Goal: Complete application form: Complete application form

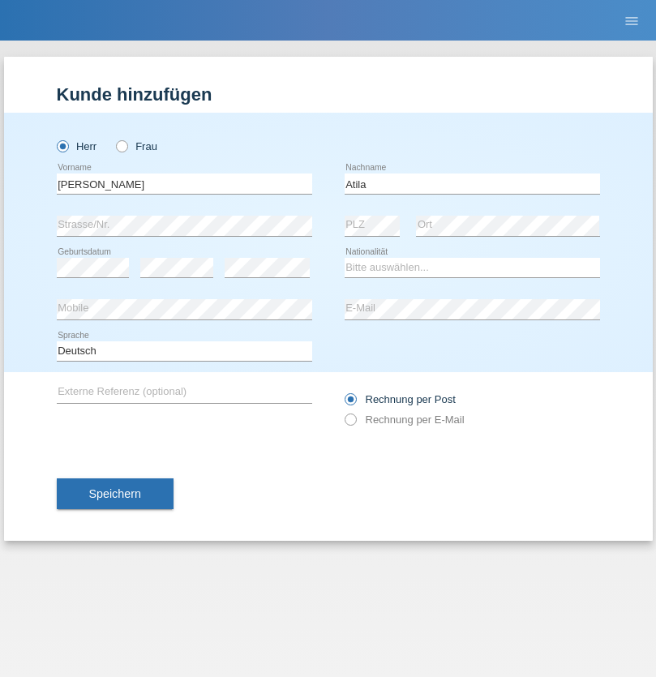
type input "Atila"
select select "SK"
select select "C"
select select "22"
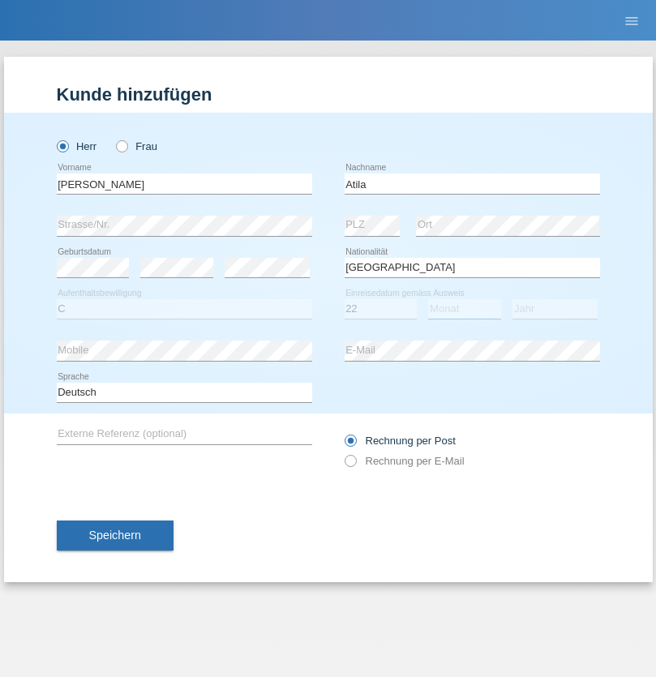
select select "08"
select select "2021"
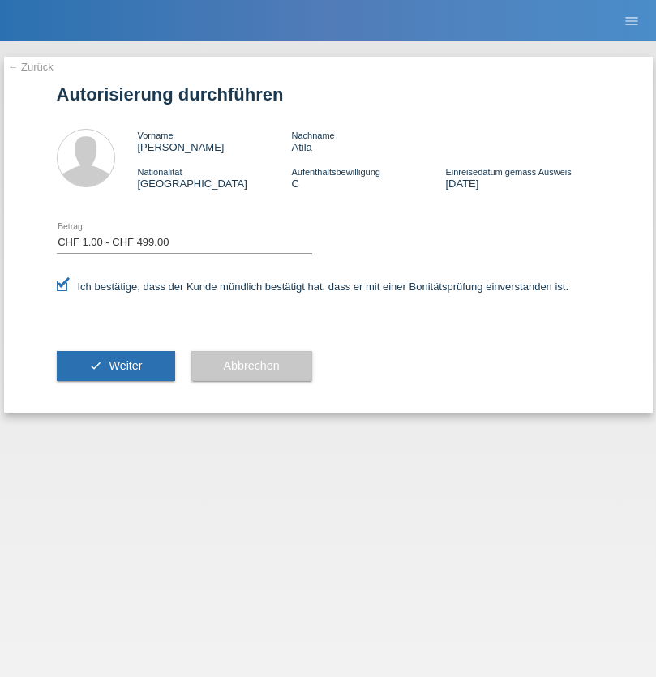
select select "1"
click at [115, 366] on span "Weiter" at bounding box center [125, 365] width 33 height 13
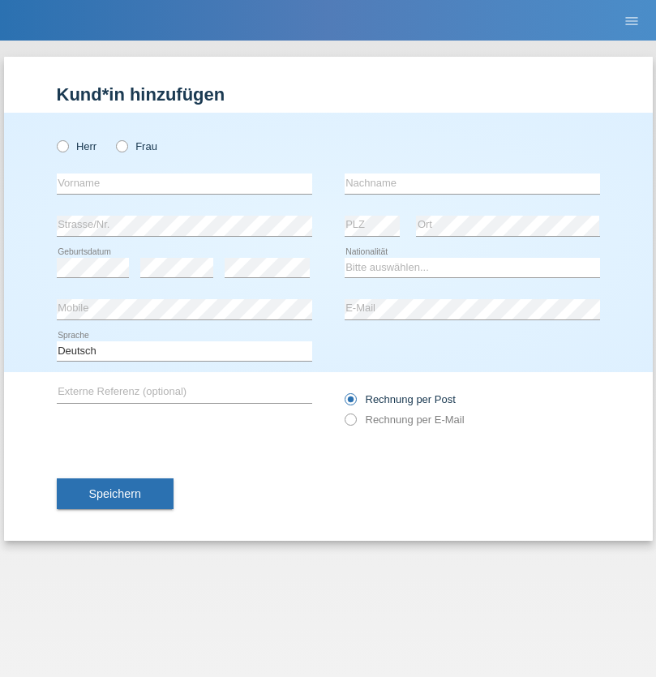
radio input "true"
click at [184, 183] on input "text" at bounding box center [185, 184] width 256 height 20
type input "[PERSON_NAME]"
click at [472, 183] on input "text" at bounding box center [473, 184] width 256 height 20
type input "KAÇAR"
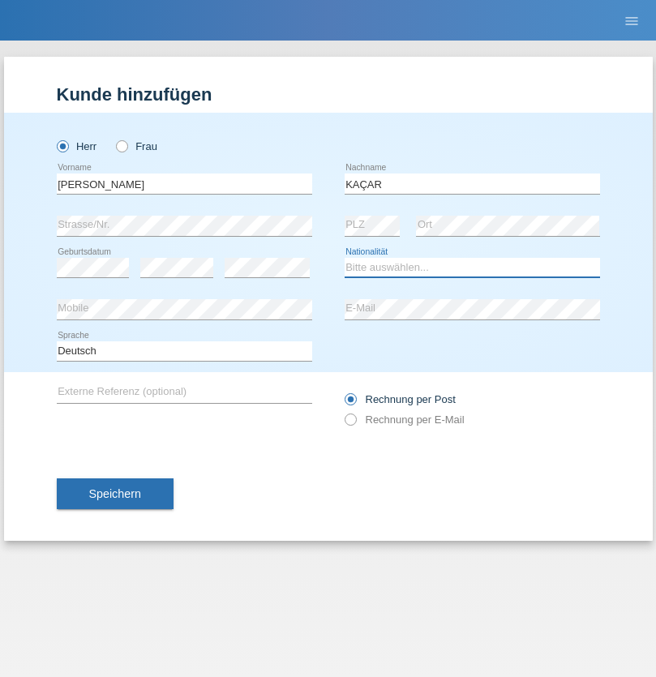
select select "TR"
select select "C"
select select "16"
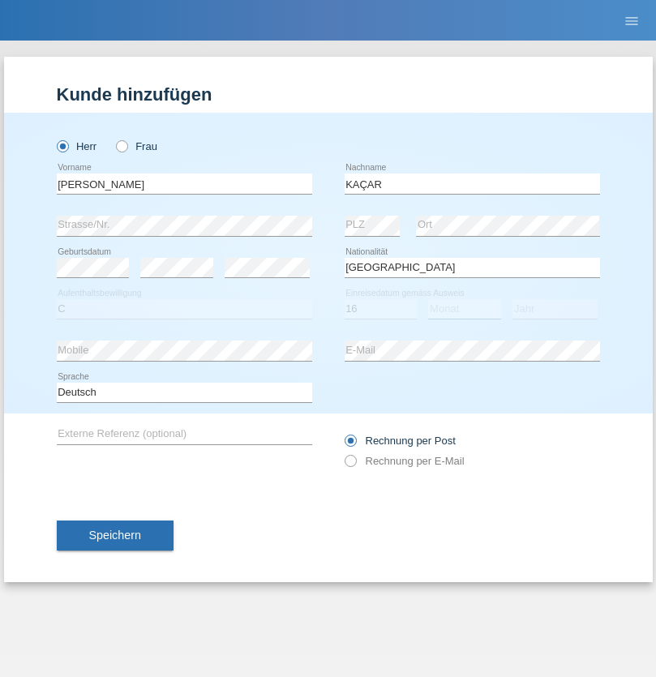
select select "04"
select select "2017"
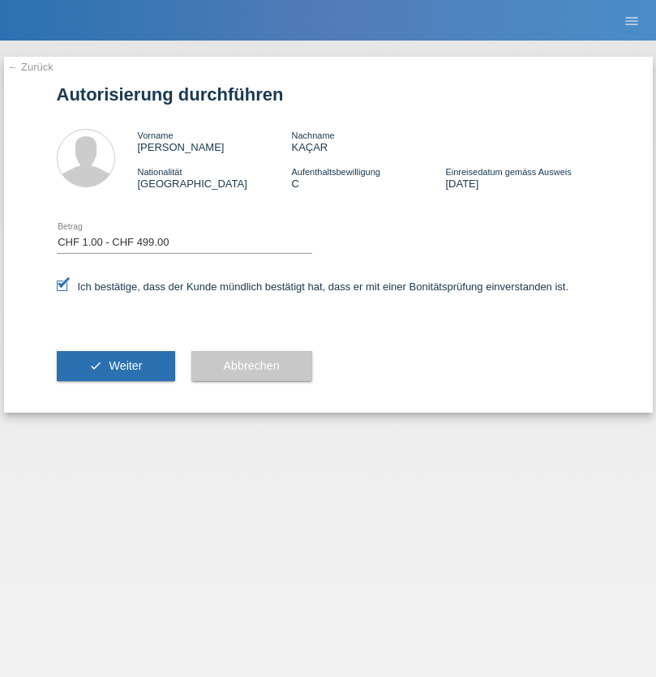
select select "1"
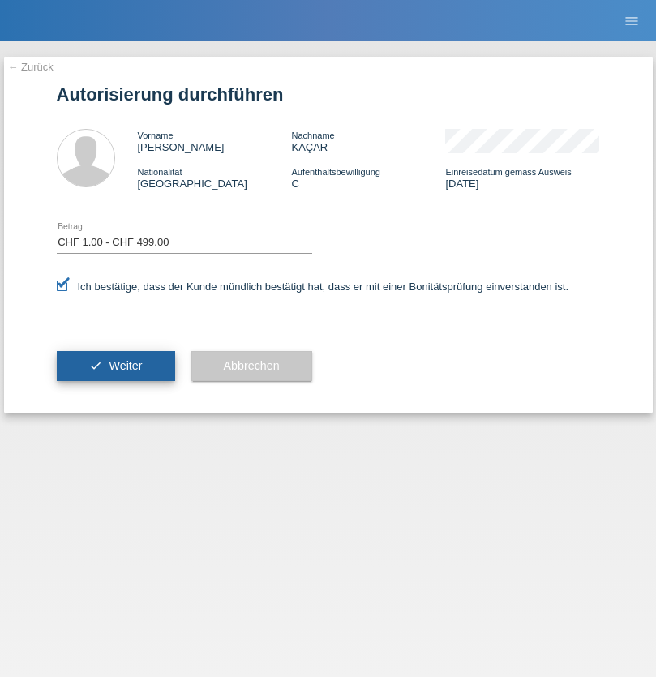
click at [115, 366] on span "Weiter" at bounding box center [125, 365] width 33 height 13
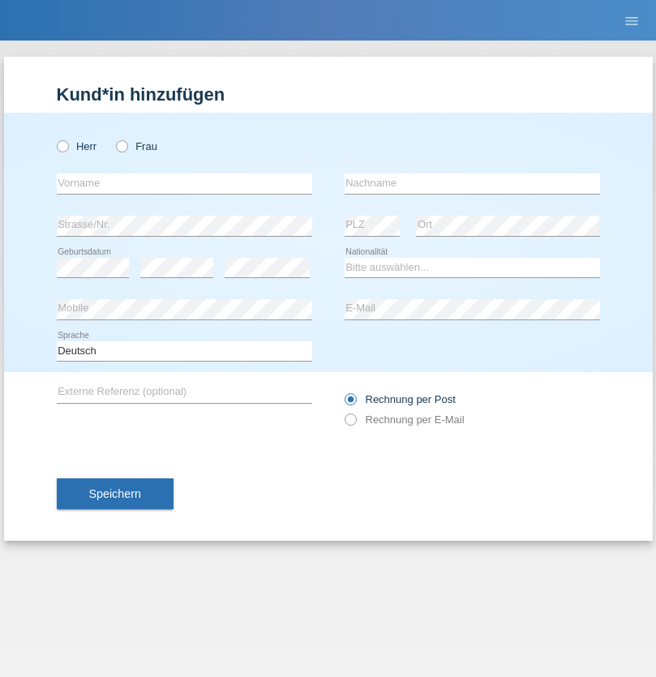
radio input "true"
click at [184, 183] on input "text" at bounding box center [185, 184] width 256 height 20
type input "Lara"
click at [472, 183] on input "text" at bounding box center [473, 184] width 256 height 20
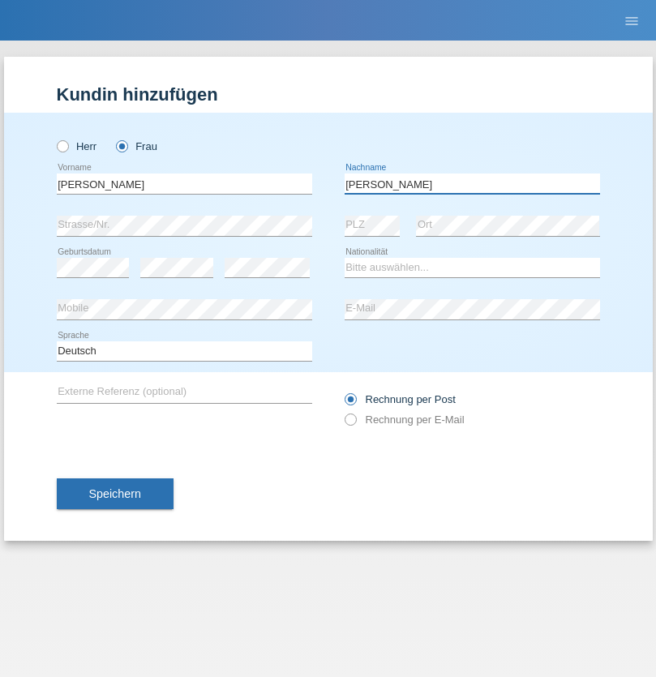
type input "Abou-Khalil"
select select "CH"
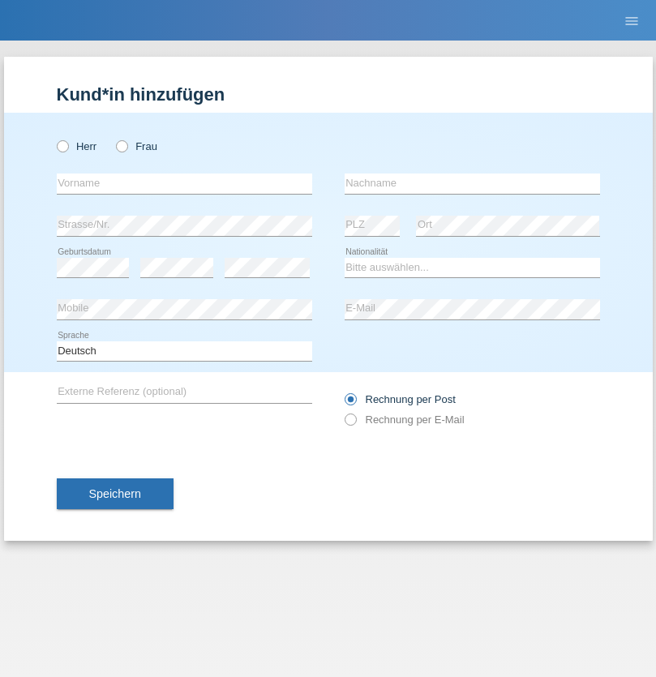
radio input "true"
click at [184, 183] on input "text" at bounding box center [185, 184] width 256 height 20
type input "Agueda"
click at [472, 183] on input "text" at bounding box center [473, 184] width 256 height 20
type input "Silia"
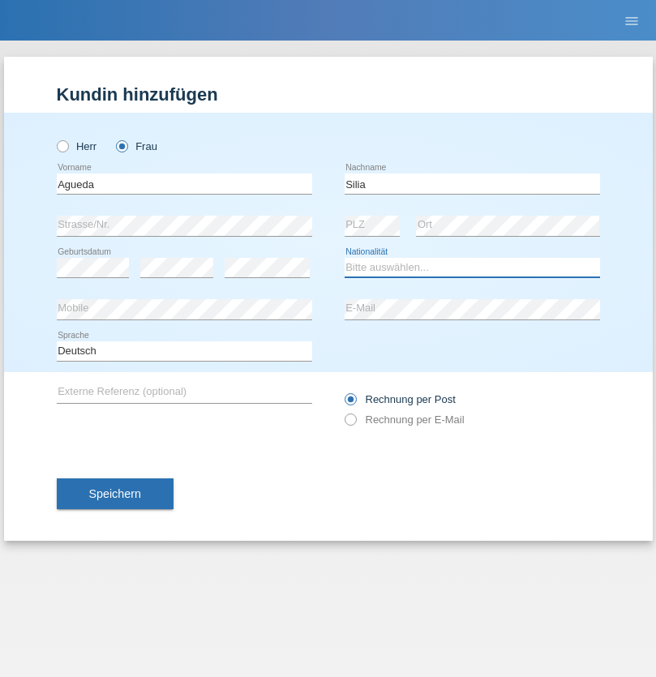
select select "CH"
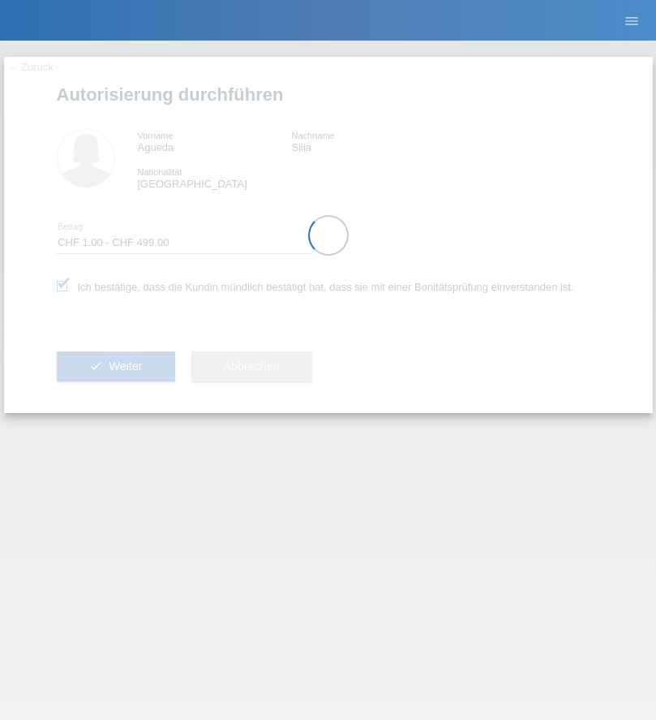
select select "1"
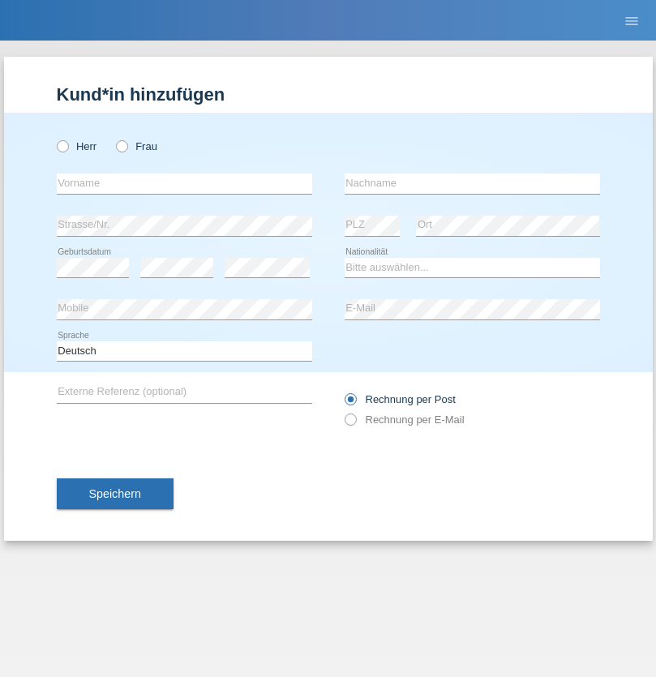
radio input "true"
click at [184, 183] on input "text" at bounding box center [185, 184] width 256 height 20
type input "Shiprim"
click at [472, 183] on input "text" at bounding box center [473, 184] width 256 height 20
type input "Jakupaj"
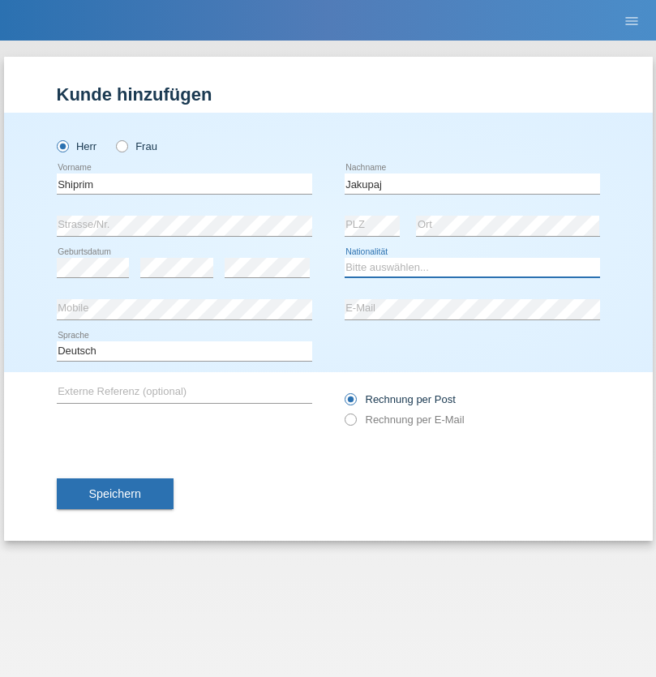
select select "CH"
